Goal: Find contact information: Find contact information

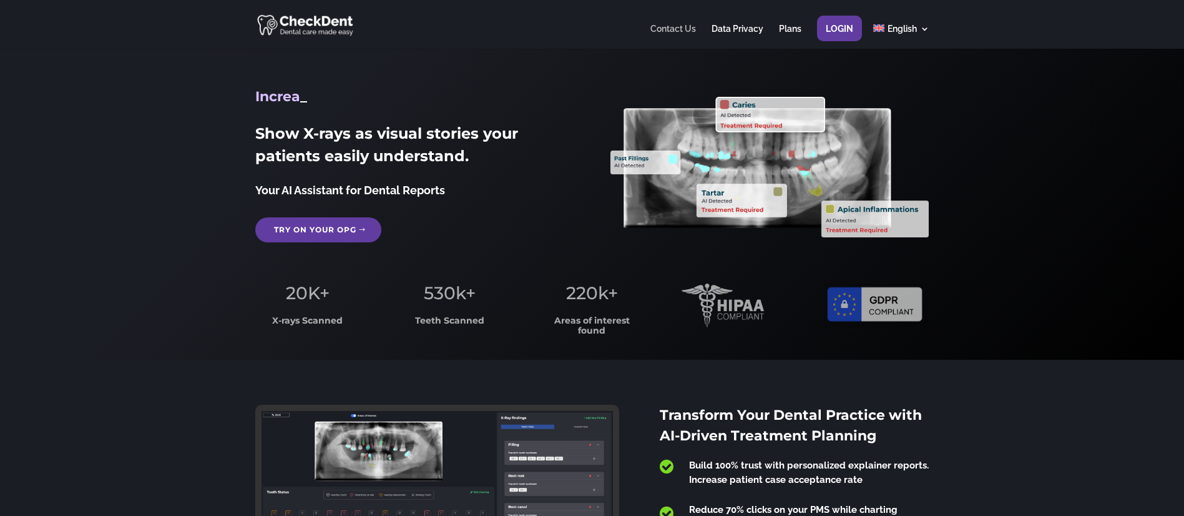
click at [681, 24] on link "Contact Us" at bounding box center [673, 36] width 46 height 24
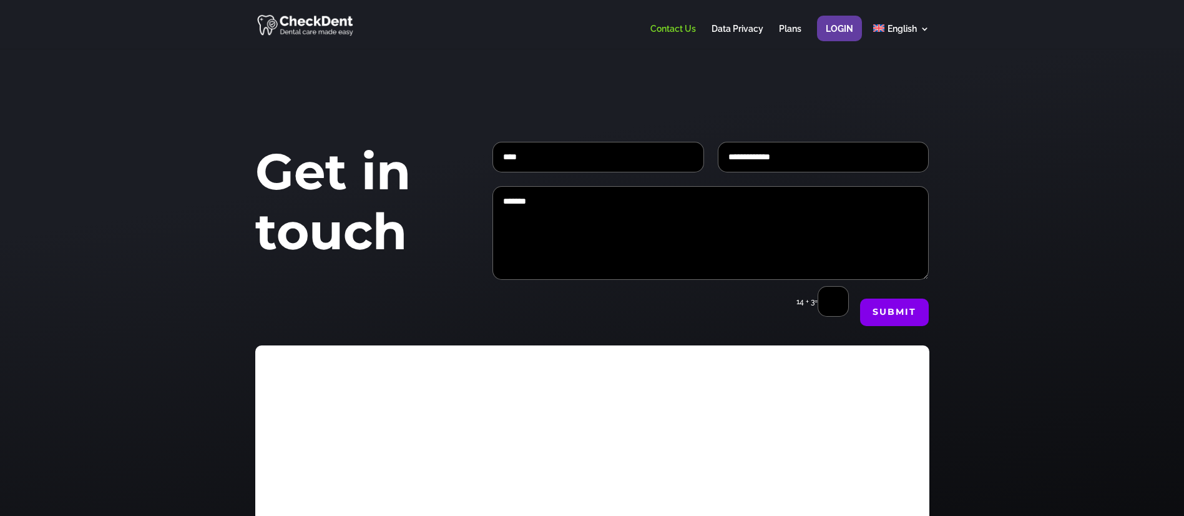
click at [681, 24] on link "Contact Us" at bounding box center [673, 36] width 46 height 24
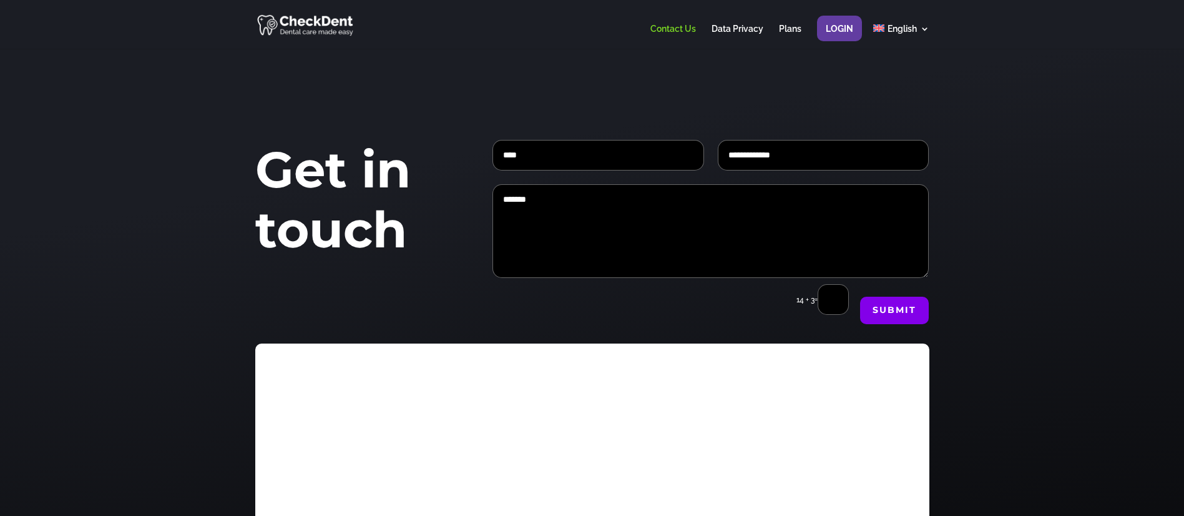
drag, startPoint x: 252, startPoint y: 233, endPoint x: 248, endPoint y: 247, distance: 14.7
drag, startPoint x: 248, startPoint y: 247, endPoint x: 421, endPoint y: 155, distance: 195.2
click at [421, 155] on h1 "Get in touch" at bounding box center [355, 203] width 200 height 126
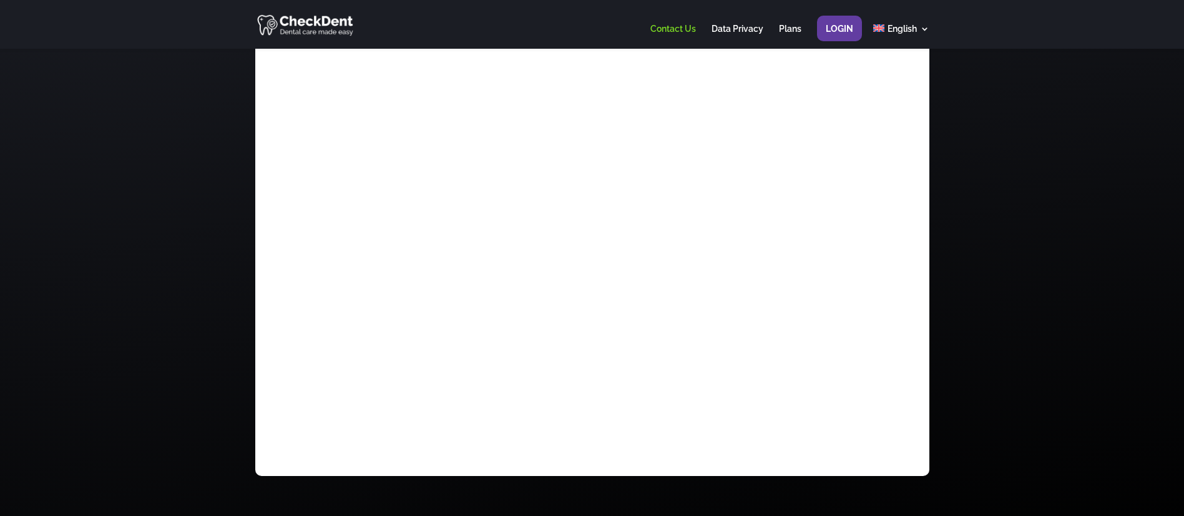
scroll to position [338, 0]
